Goal: Task Accomplishment & Management: Use online tool/utility

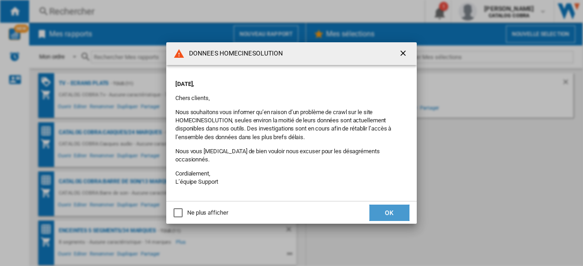
click at [386, 212] on button "OK" at bounding box center [389, 213] width 40 height 16
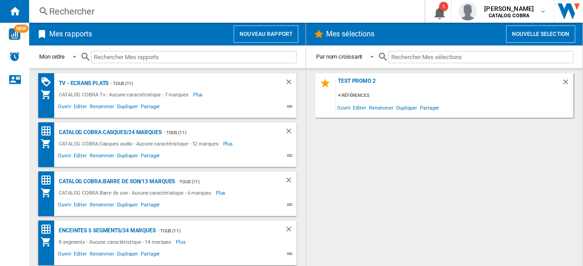
click at [271, 32] on button "Nouveau rapport" at bounding box center [265, 33] width 65 height 17
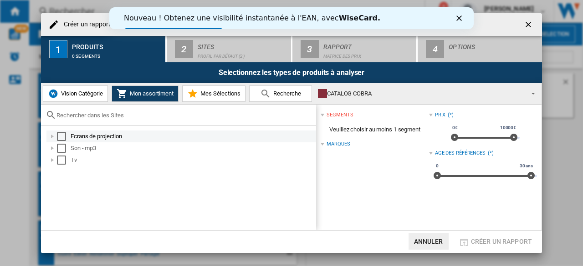
click at [57, 135] on div "Select" at bounding box center [61, 136] width 9 height 9
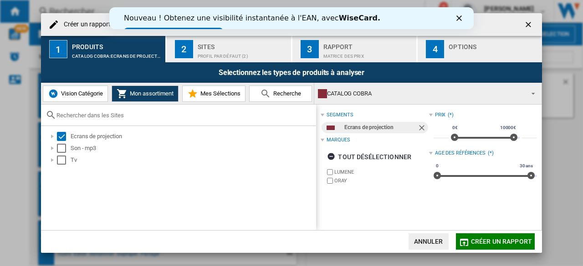
click at [209, 44] on div "Sites" at bounding box center [243, 45] width 90 height 10
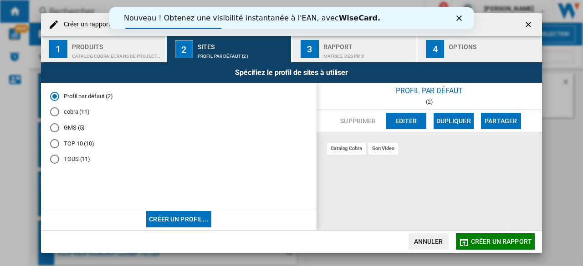
click at [55, 157] on div "TOUS (11)" at bounding box center [54, 159] width 9 height 9
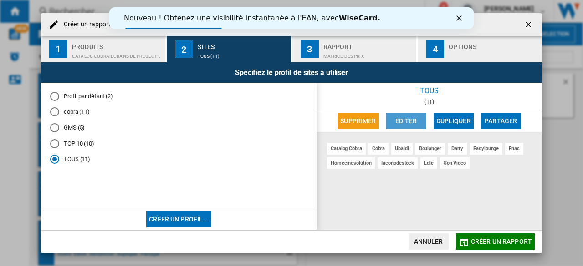
click at [403, 124] on button "Editer" at bounding box center [406, 121] width 40 height 16
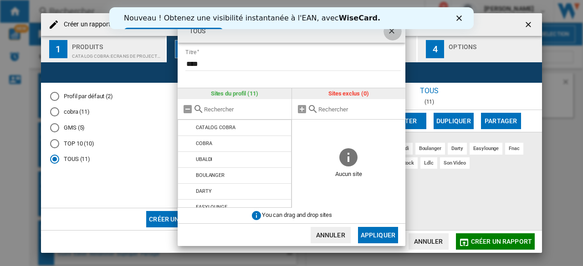
click at [391, 34] on ng-md-icon "getI18NText('BUTTONS.CLOSE_DIALOG')" at bounding box center [392, 31] width 11 height 11
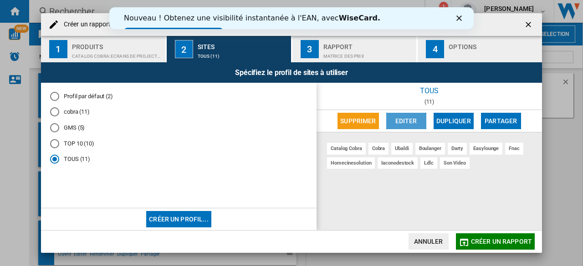
click at [408, 123] on button "Editer" at bounding box center [406, 121] width 40 height 16
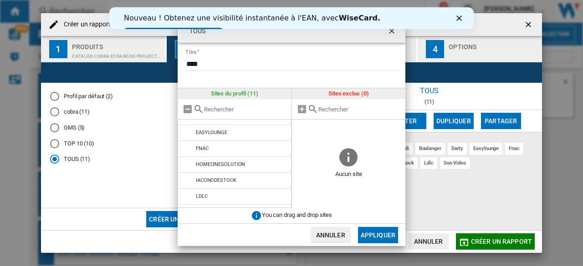
scroll to position [87, 0]
click at [154, 115] on div "TOUS Titre **** Sites du profil (11) CATALOG COBRA COBRA UBALDI BOULANGER [GEOG…" at bounding box center [291, 133] width 583 height 266
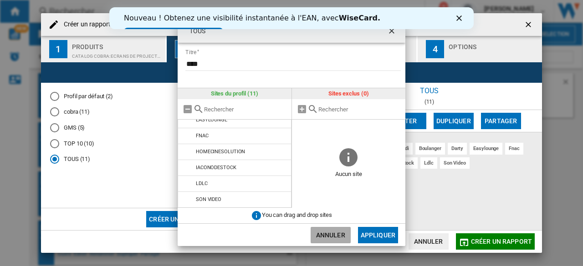
click at [324, 233] on button "Annuler" at bounding box center [330, 235] width 40 height 16
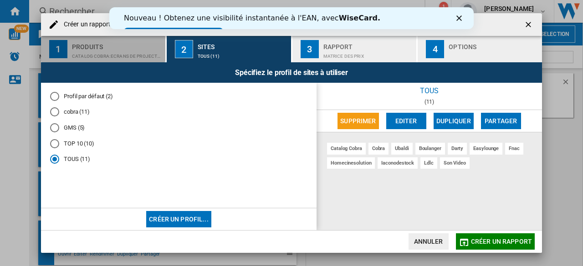
click at [110, 46] on div "Produits" at bounding box center [117, 45] width 90 height 10
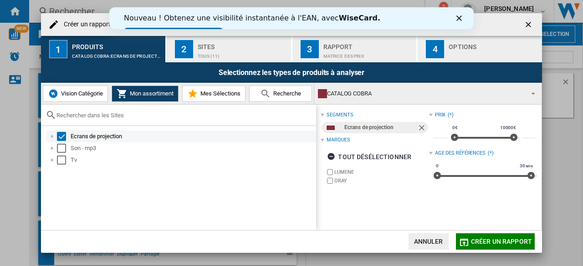
click at [53, 135] on div at bounding box center [52, 136] width 9 height 9
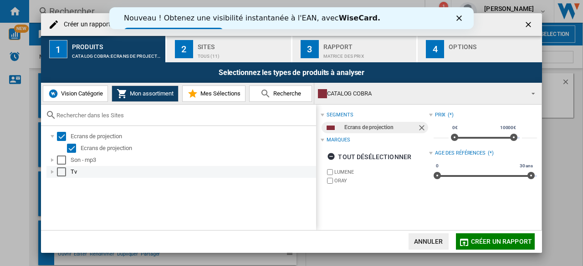
click at [53, 173] on div at bounding box center [52, 171] width 9 height 9
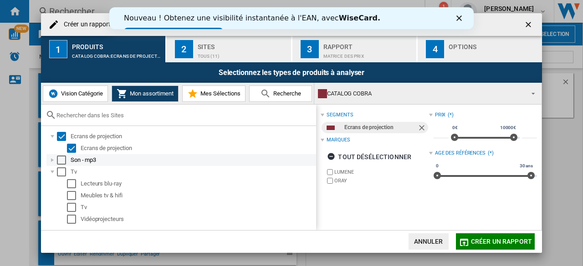
click at [52, 158] on div at bounding box center [52, 160] width 9 height 9
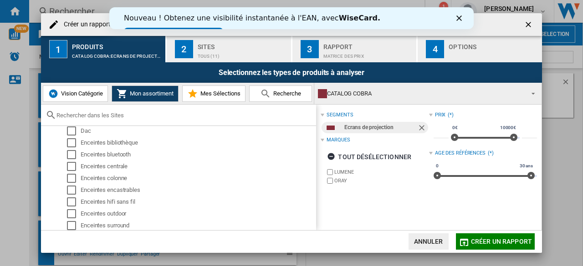
scroll to position [0, 0]
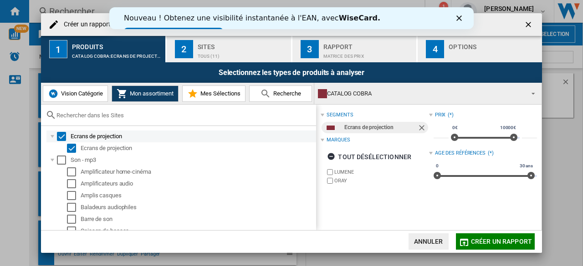
click at [60, 137] on div "Select" at bounding box center [61, 136] width 9 height 9
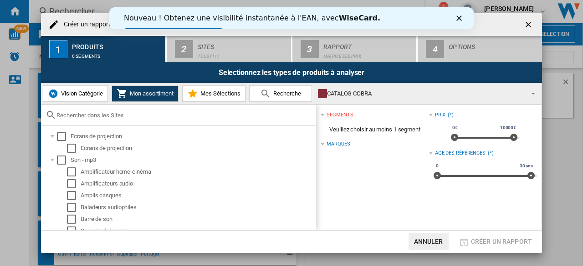
click at [210, 91] on span "Mes Sélections" at bounding box center [219, 93] width 42 height 7
